Goal: Transaction & Acquisition: Book appointment/travel/reservation

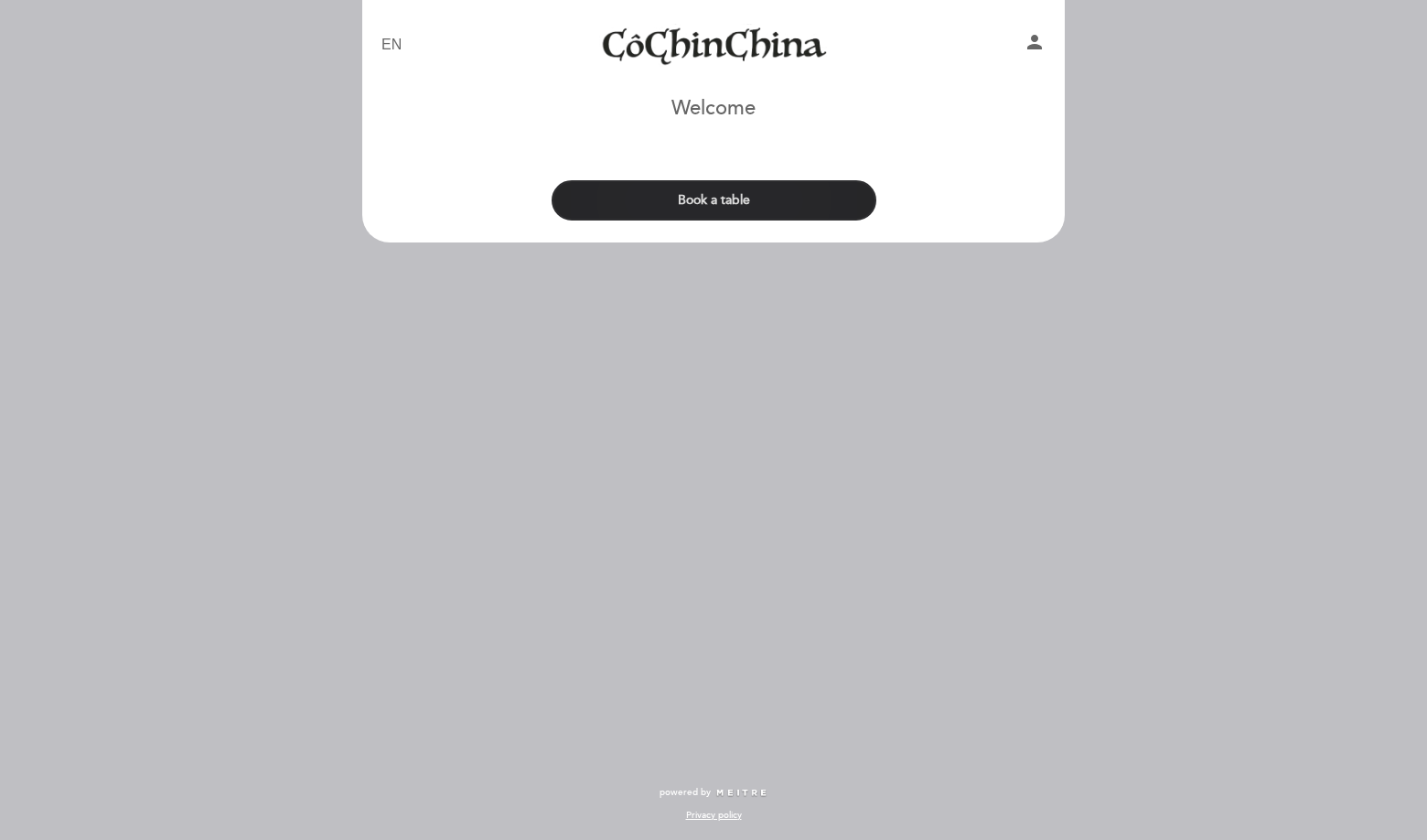
click at [750, 203] on button "Book a table" at bounding box center [714, 200] width 325 height 40
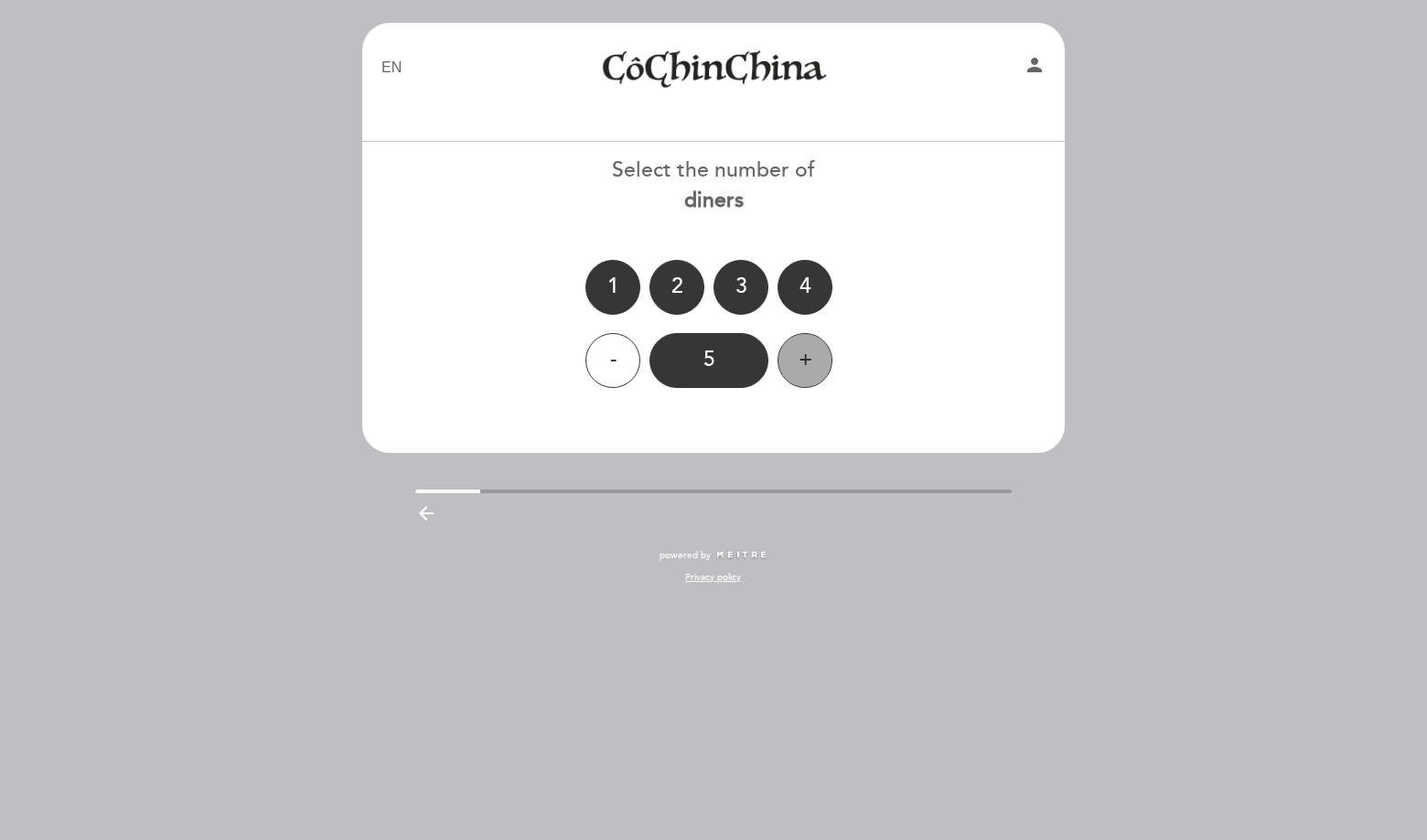
click at [784, 374] on div "+" at bounding box center [805, 360] width 55 height 55
click at [780, 372] on div "- 6 +" at bounding box center [714, 360] width 705 height 55
click at [794, 368] on div "+" at bounding box center [805, 360] width 55 height 55
click at [800, 363] on div "+" at bounding box center [805, 360] width 55 height 55
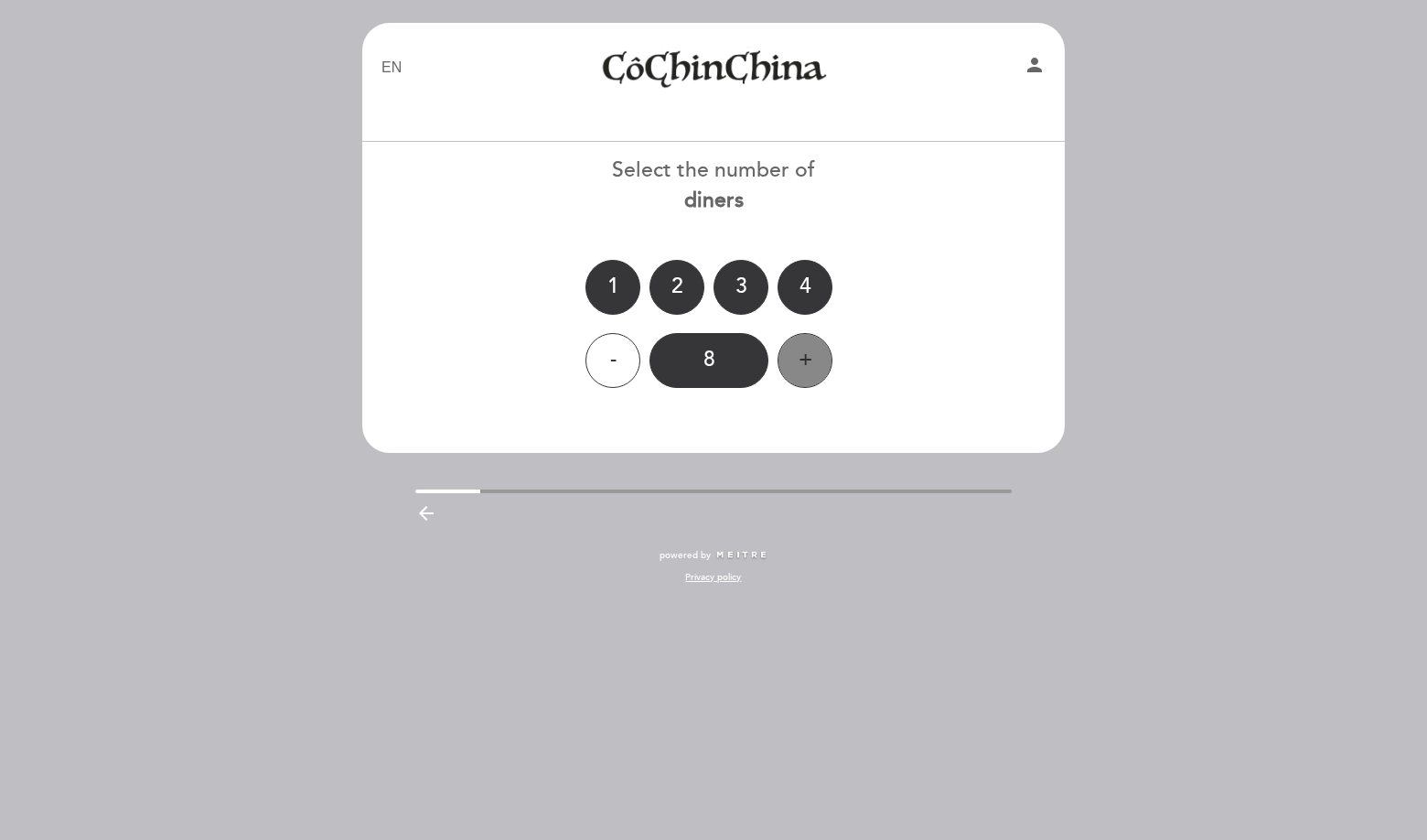
click at [800, 363] on div "+" at bounding box center [805, 360] width 55 height 55
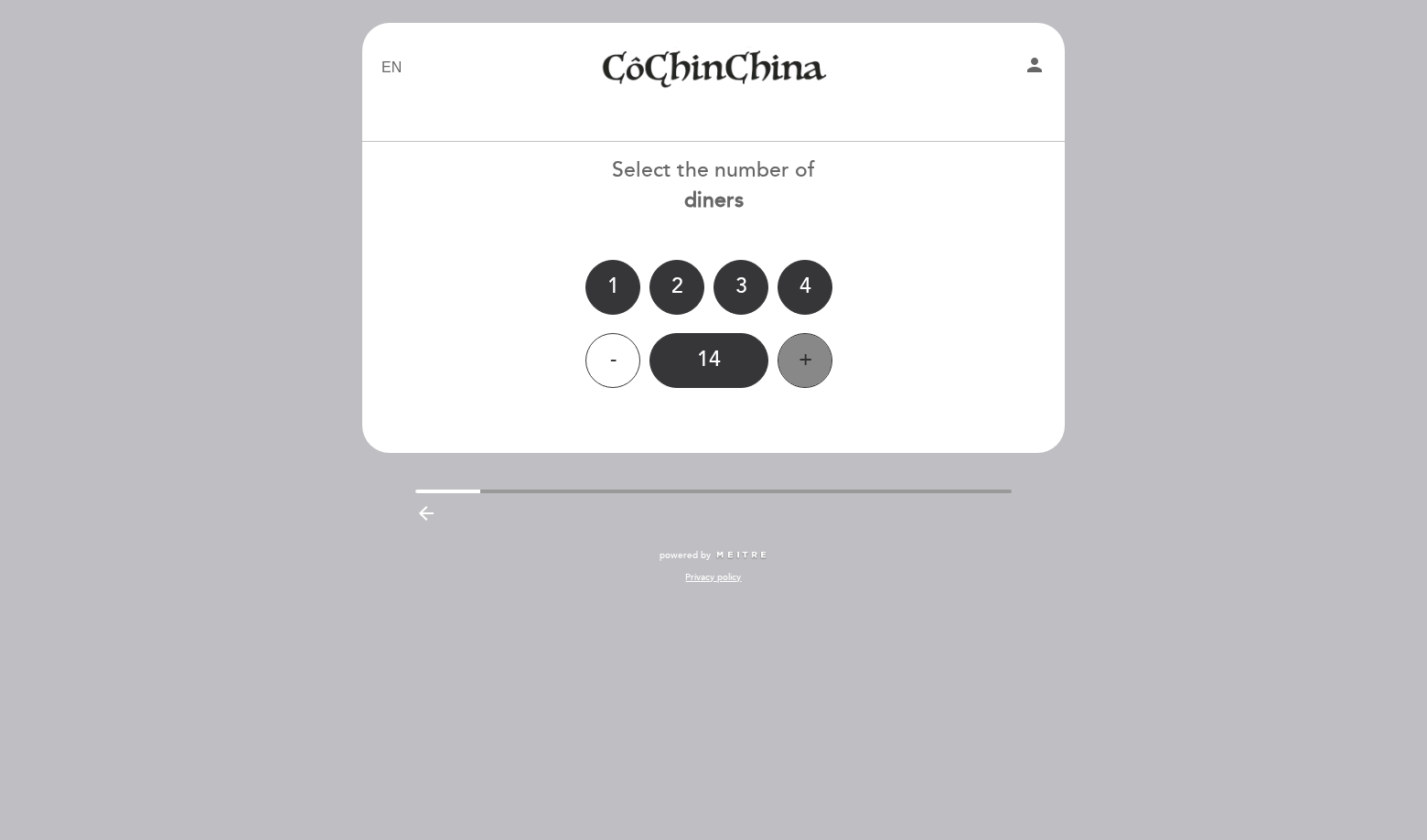
click at [800, 363] on div "+" at bounding box center [805, 360] width 55 height 55
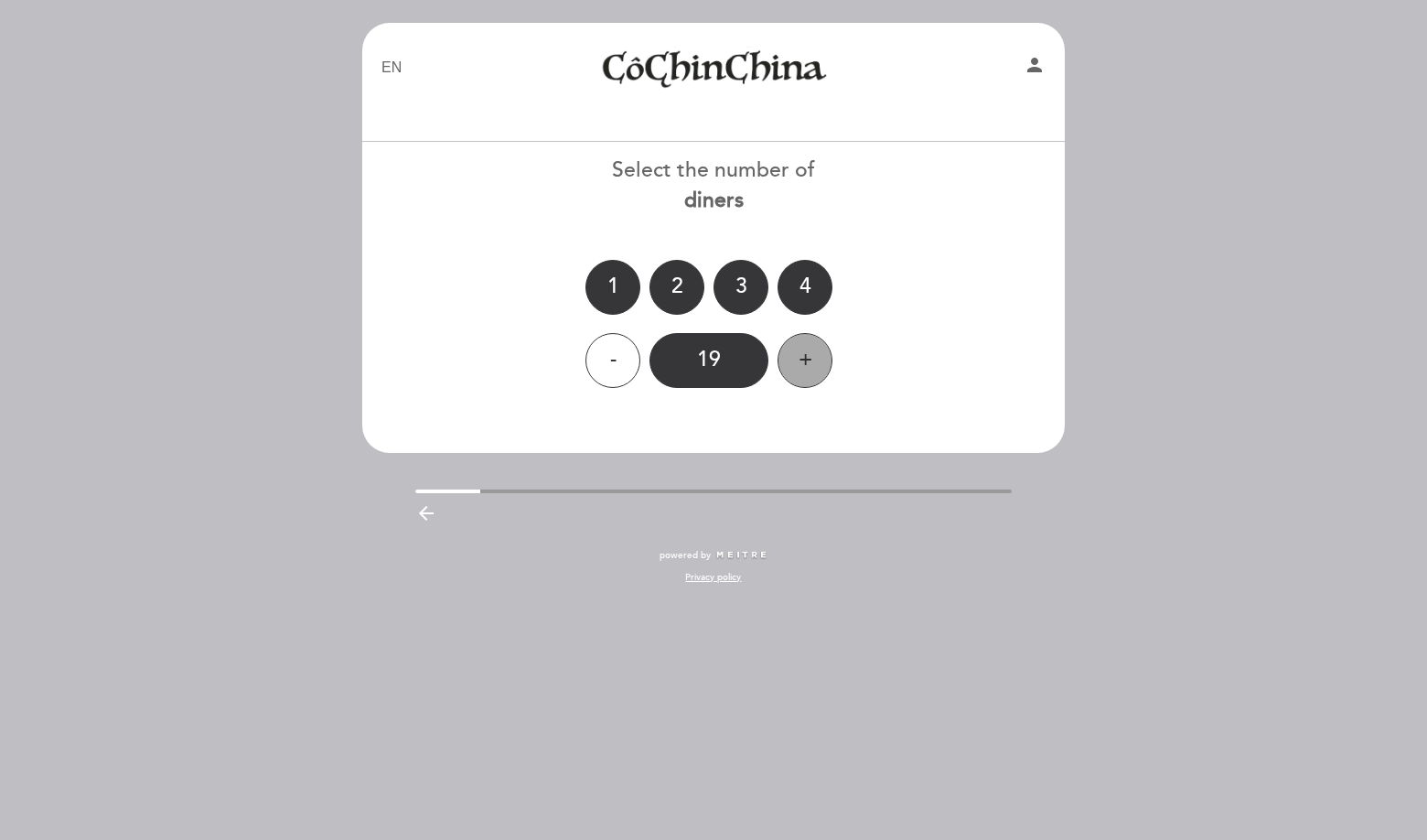
click at [800, 363] on div "+" at bounding box center [805, 360] width 55 height 55
click at [626, 359] on div "-" at bounding box center [613, 360] width 55 height 55
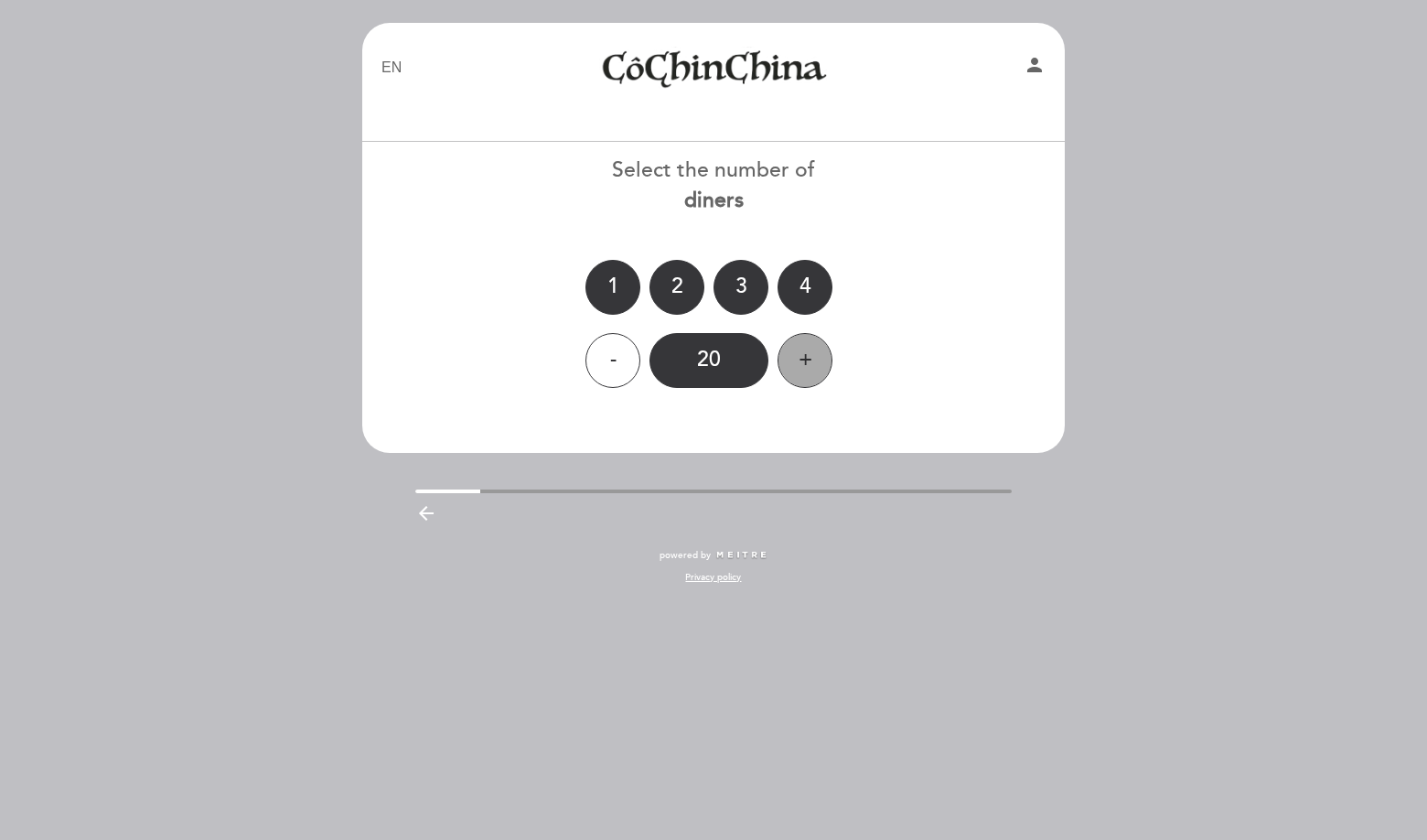
click at [801, 367] on div "+" at bounding box center [805, 360] width 55 height 55
click at [609, 368] on div "-" at bounding box center [613, 360] width 55 height 55
click at [951, 490] on div at bounding box center [714, 491] width 597 height 4
click at [946, 453] on div "EN ES PT [GEOGRAPHIC_DATA] person Welcome Welcome, Change user Book a table Sel…" at bounding box center [713, 313] width 730 height 579
click at [991, 352] on div "- 20 +" at bounding box center [714, 360] width 705 height 55
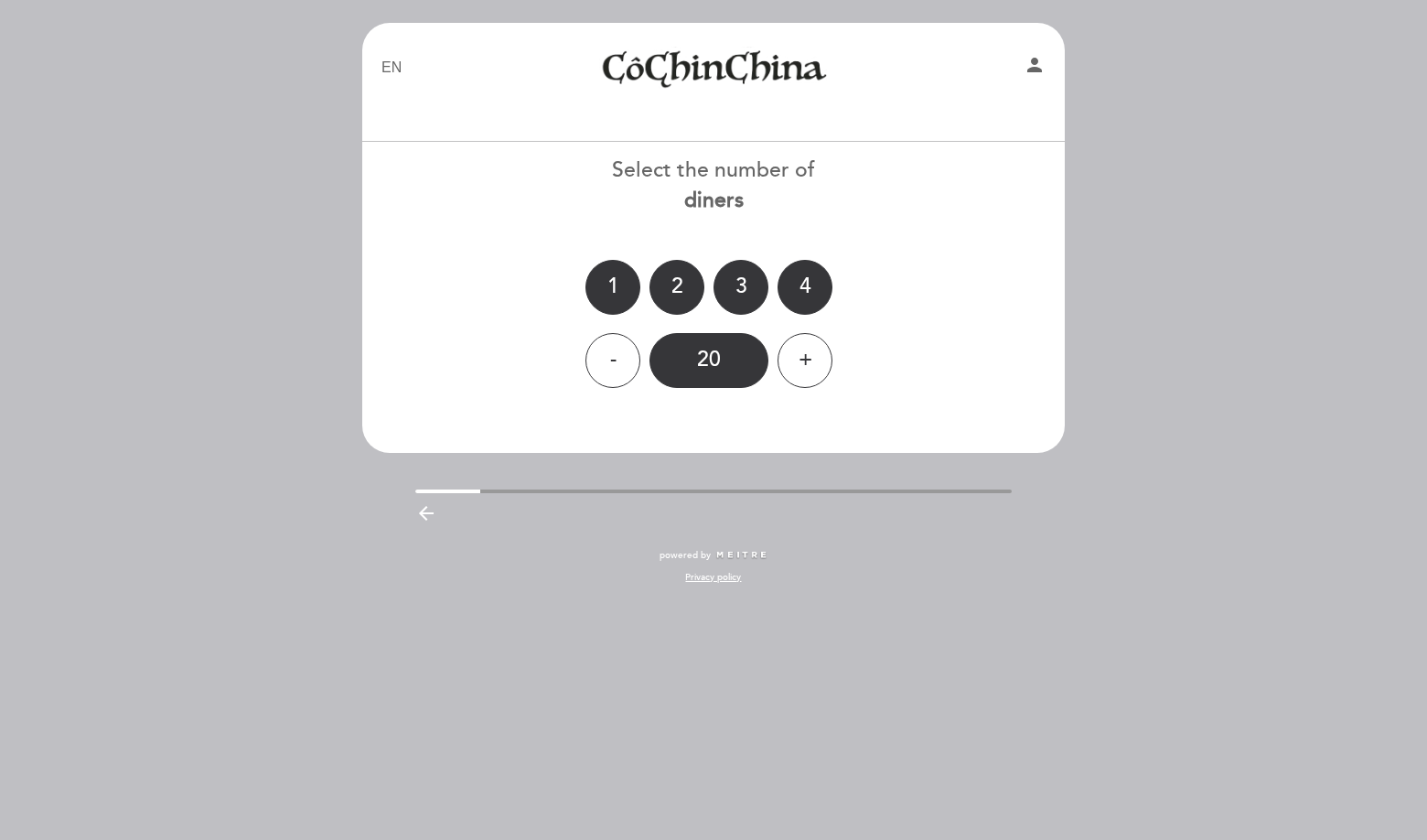
click at [716, 208] on b "diners" at bounding box center [714, 200] width 59 height 26
click at [749, 281] on div "3" at bounding box center [740, 287] width 55 height 55
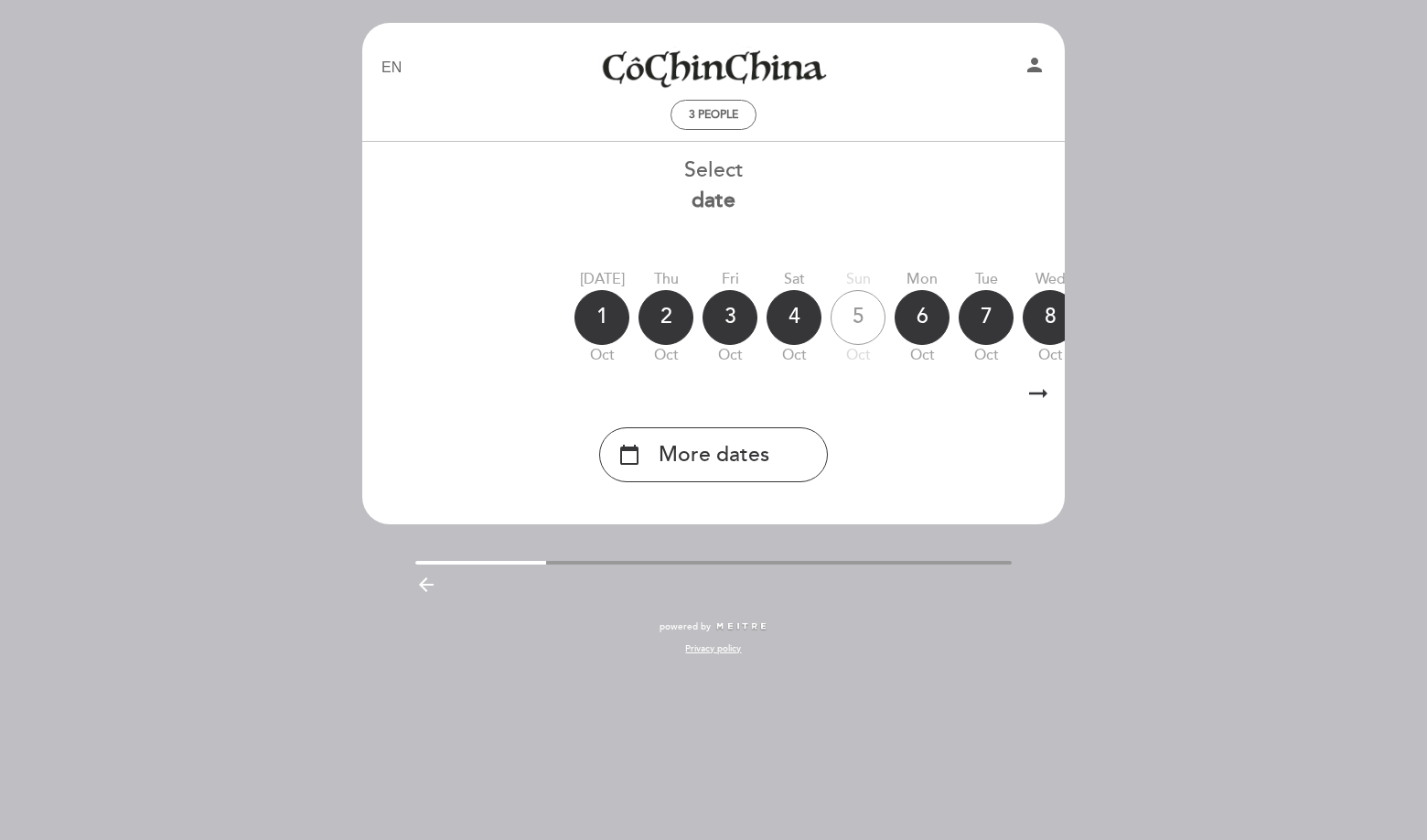
click at [925, 271] on div "Mon" at bounding box center [922, 279] width 55 height 21
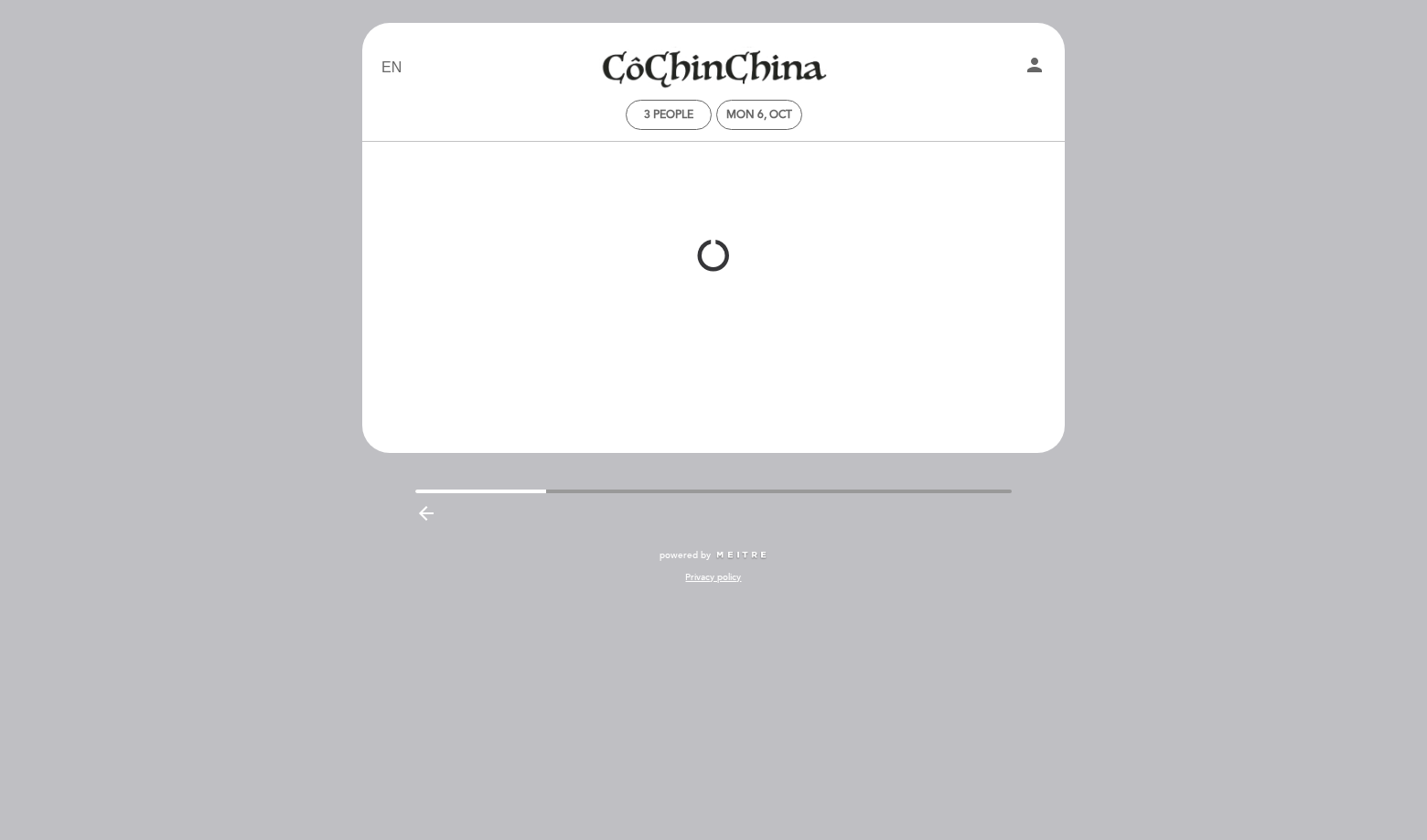
click at [924, 318] on div at bounding box center [714, 256] width 705 height 229
